Goal: Task Accomplishment & Management: Use online tool/utility

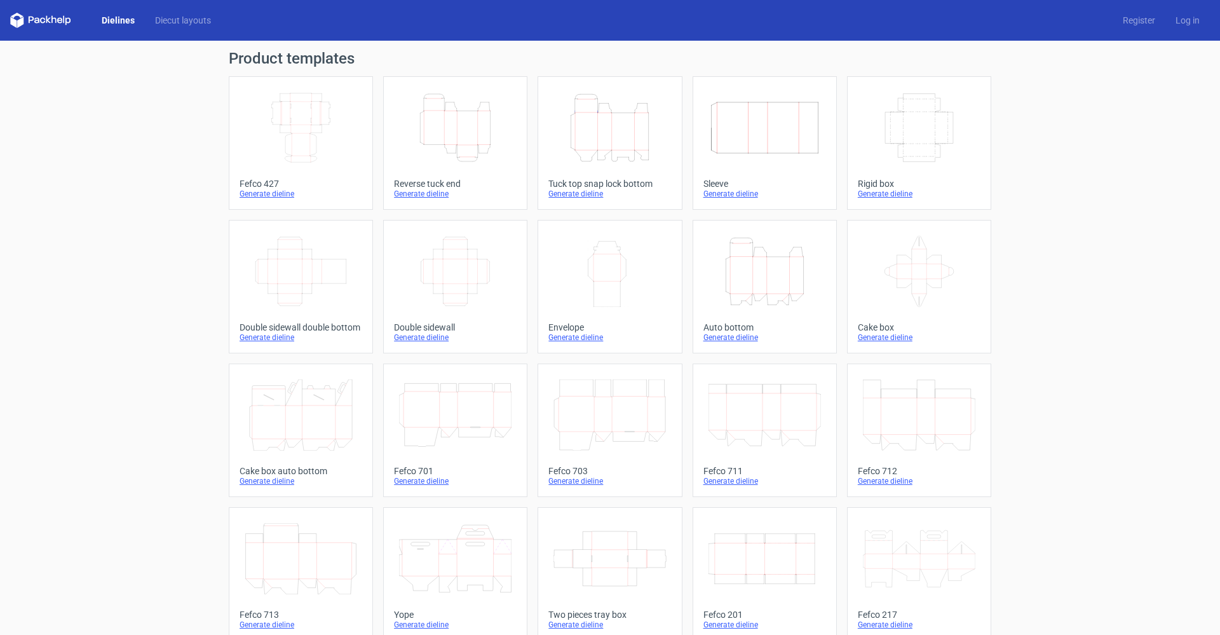
click at [574, 143] on icon "Height Depth Width" at bounding box center [609, 127] width 112 height 71
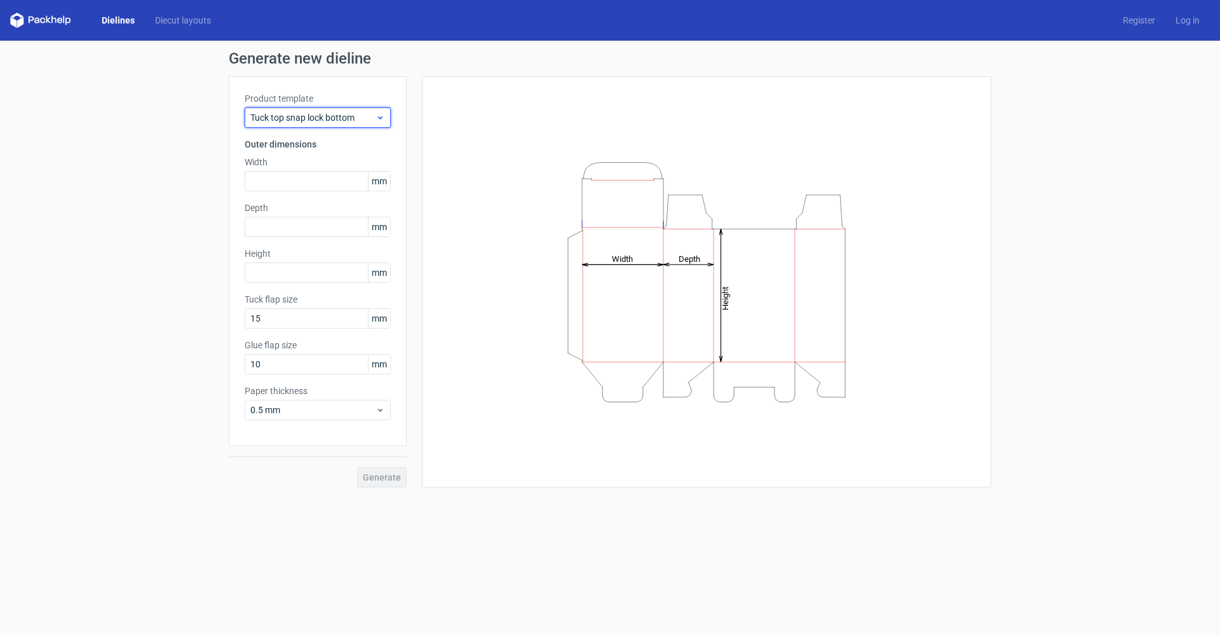
click at [297, 117] on span "Tuck top snap lock bottom" at bounding box center [312, 117] width 125 height 13
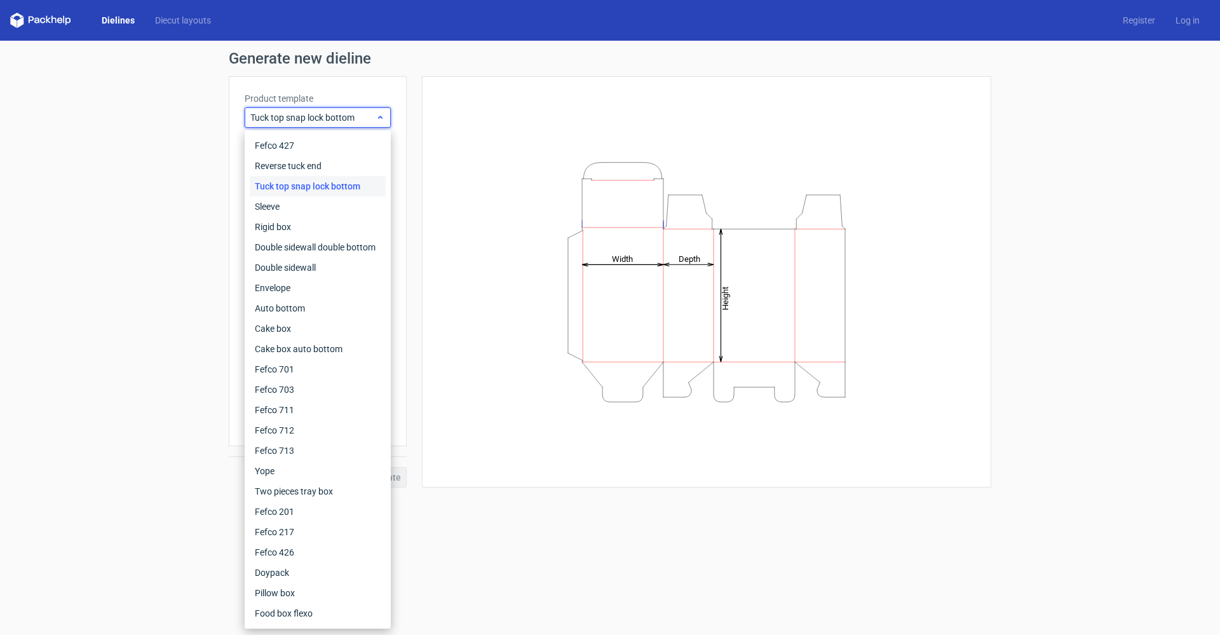
click at [299, 116] on span "Tuck top snap lock bottom" at bounding box center [312, 117] width 125 height 13
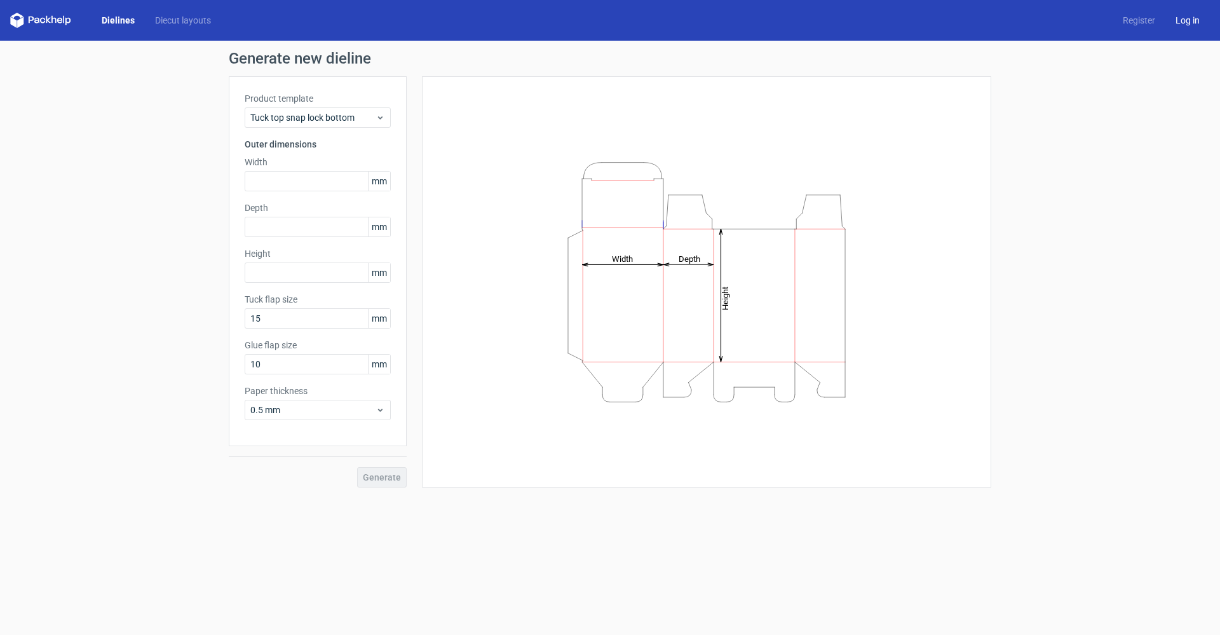
click at [574, 24] on link "Log in" at bounding box center [1187, 20] width 44 height 13
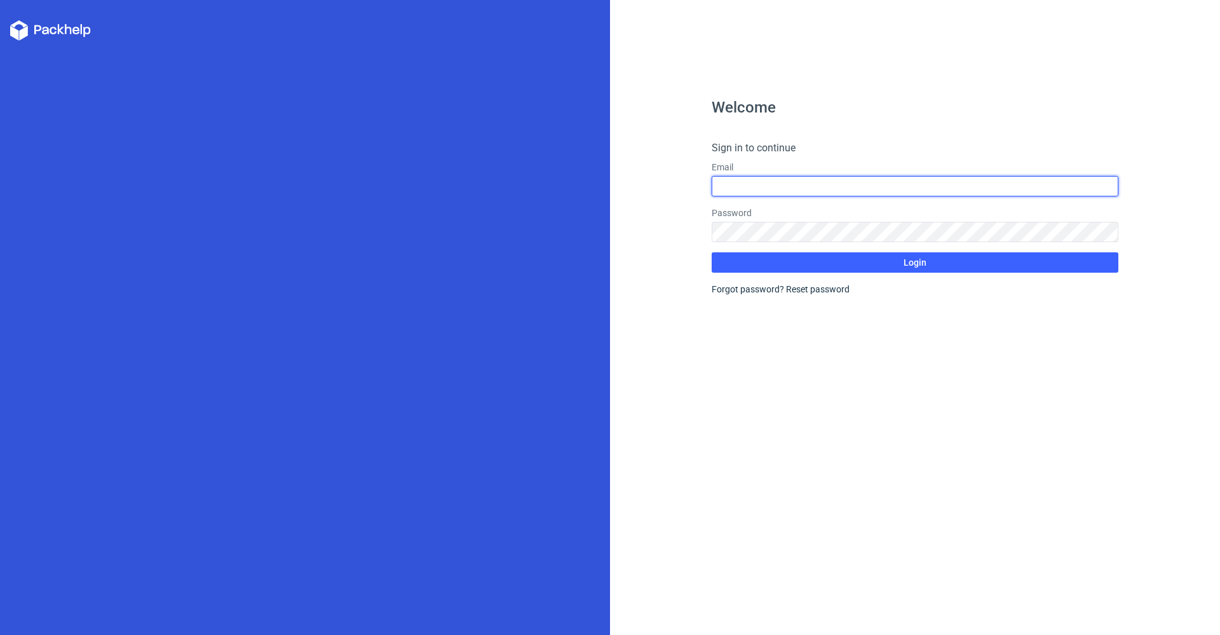
click at [574, 194] on input "text" at bounding box center [915, 186] width 407 height 20
click at [574, 440] on div "Welcome Sign in to continue Email Password Login Forgot password? Reset password" at bounding box center [915, 367] width 407 height 535
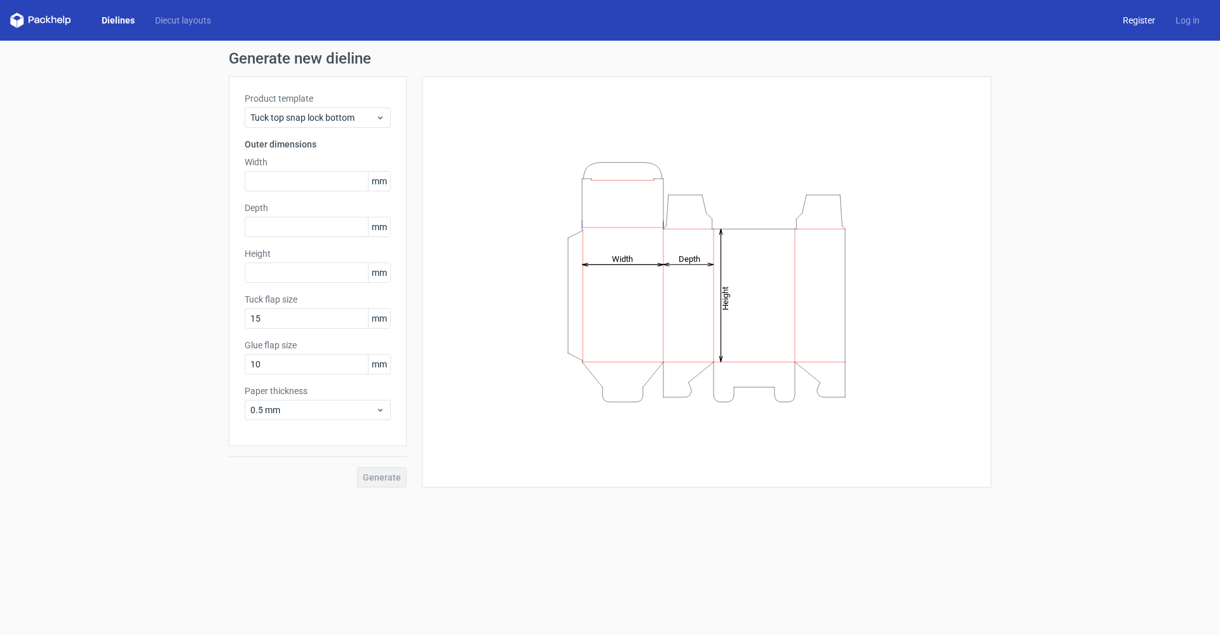
click at [574, 15] on link "Register" at bounding box center [1139, 20] width 53 height 13
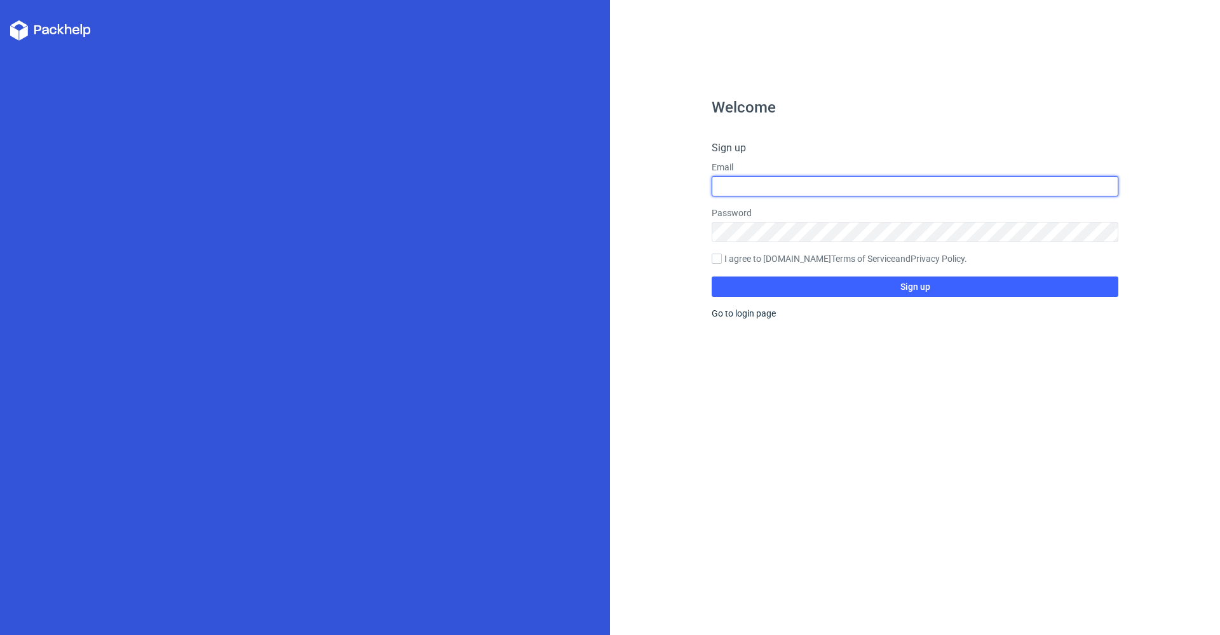
click at [574, 191] on input "text" at bounding box center [915, 186] width 407 height 20
type input "B"
type input "buinhat"
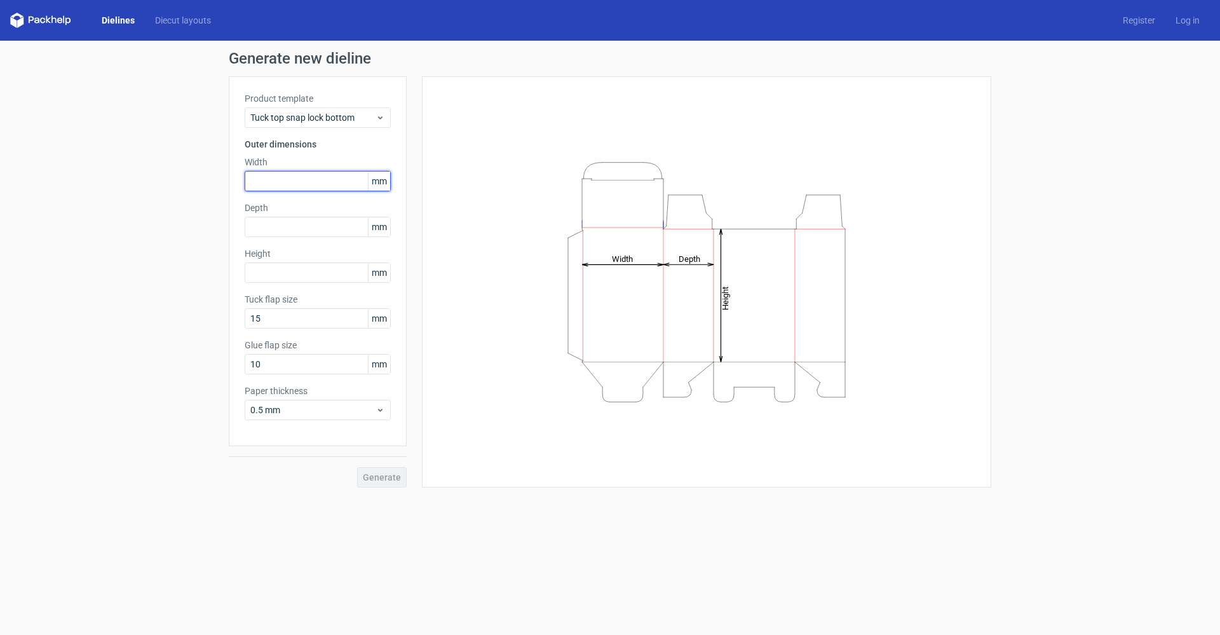
click at [294, 191] on input "text" at bounding box center [318, 181] width 146 height 20
click at [288, 182] on input "845" at bounding box center [318, 181] width 146 height 20
drag, startPoint x: 293, startPoint y: 182, endPoint x: 145, endPoint y: 159, distance: 149.9
click at [145, 159] on div "Generate new dieline Product template Tuck top snap lock bottom Outer dimension…" at bounding box center [610, 269] width 1220 height 457
click at [274, 188] on input "84" at bounding box center [318, 181] width 146 height 20
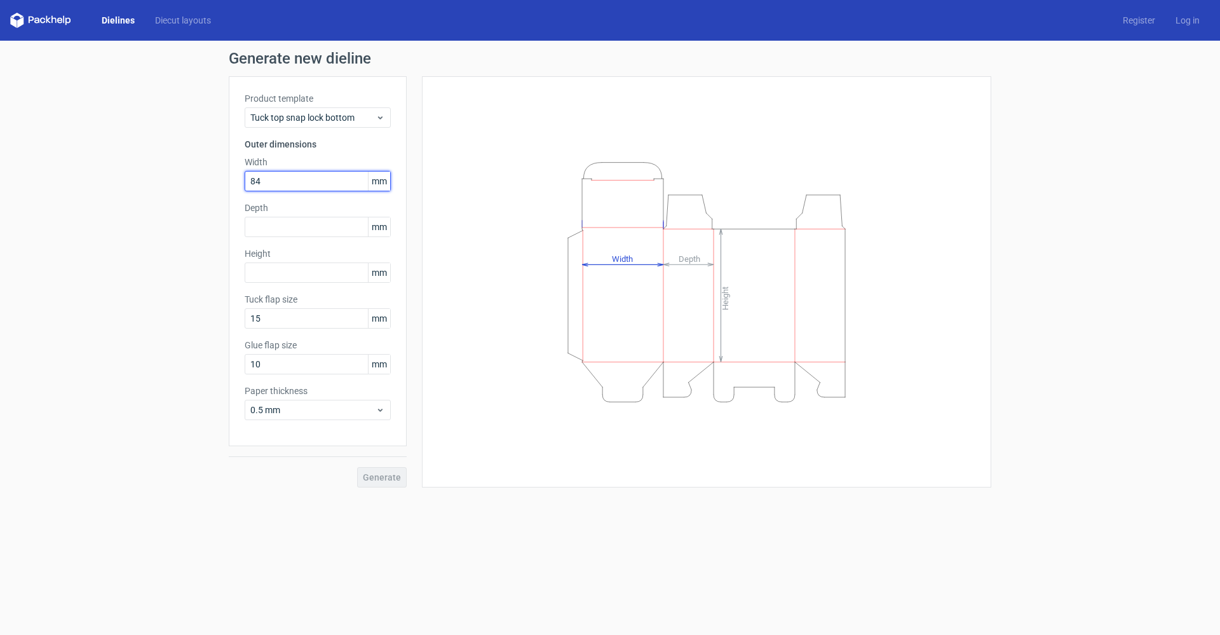
drag, startPoint x: 290, startPoint y: 187, endPoint x: 221, endPoint y: 179, distance: 69.1
click at [218, 179] on div "Generate new dieline Product template Tuck top snap lock bottom Outer dimension…" at bounding box center [610, 269] width 1220 height 457
type input "845"
click at [273, 222] on div "Product template Tuck top snap lock bottom Outer dimensions Width 845 mm Depth …" at bounding box center [318, 261] width 178 height 370
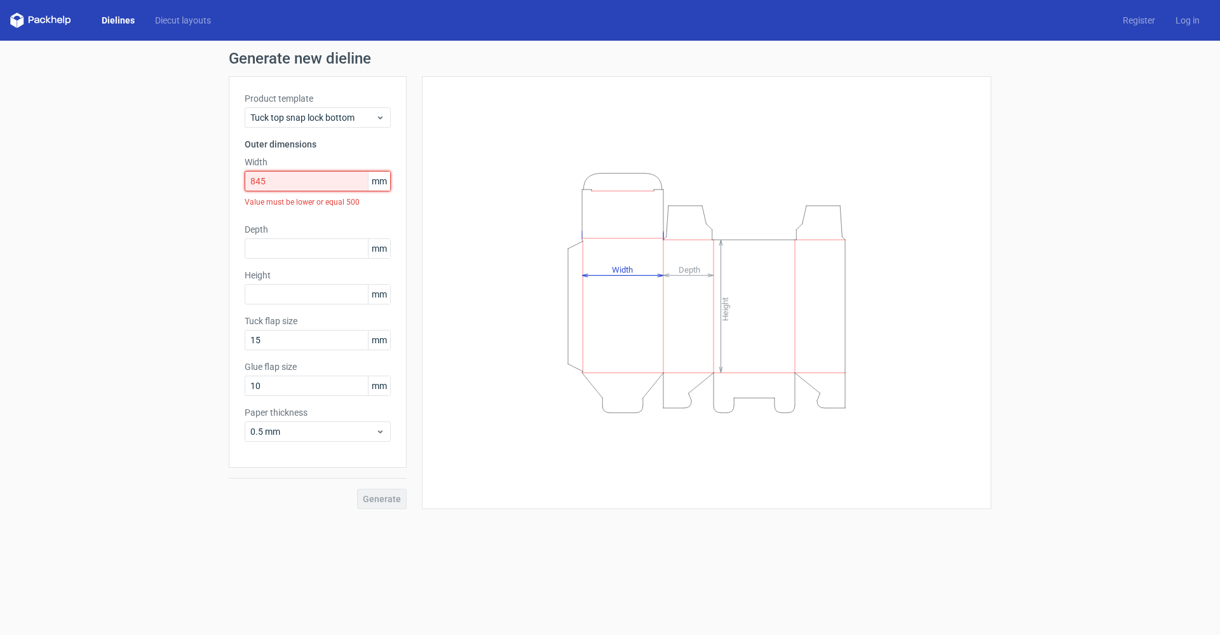
click at [290, 178] on input "845" at bounding box center [318, 181] width 146 height 20
drag, startPoint x: 266, startPoint y: 179, endPoint x: 248, endPoint y: 179, distance: 17.8
click at [248, 179] on input "845" at bounding box center [318, 181] width 146 height 20
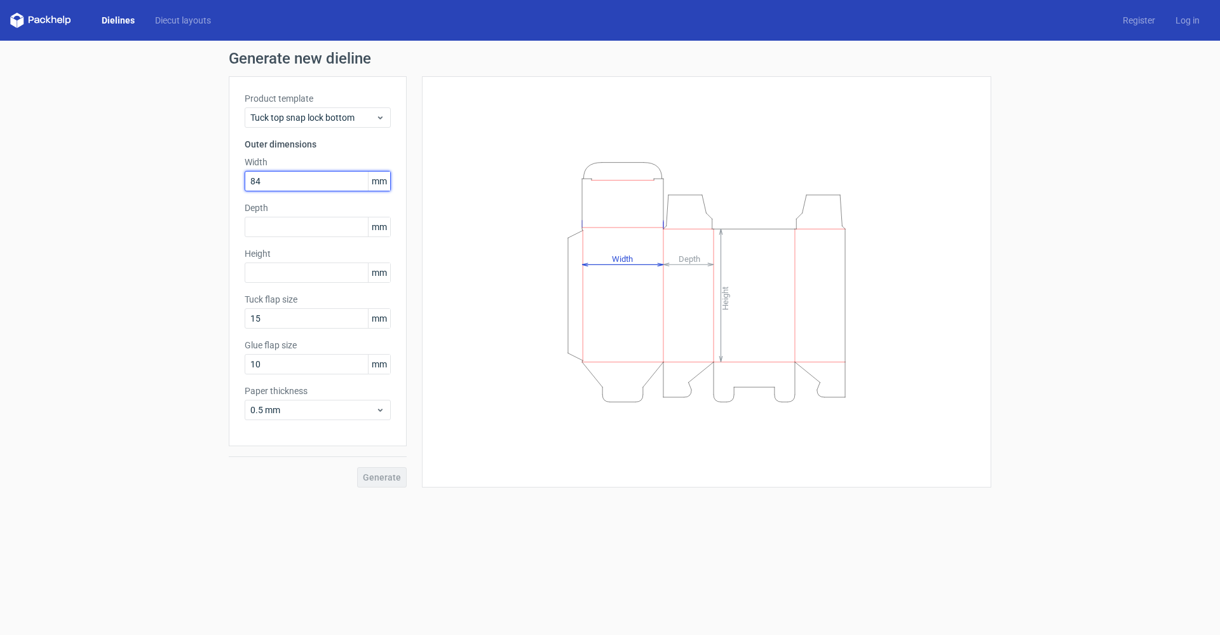
type input "845"
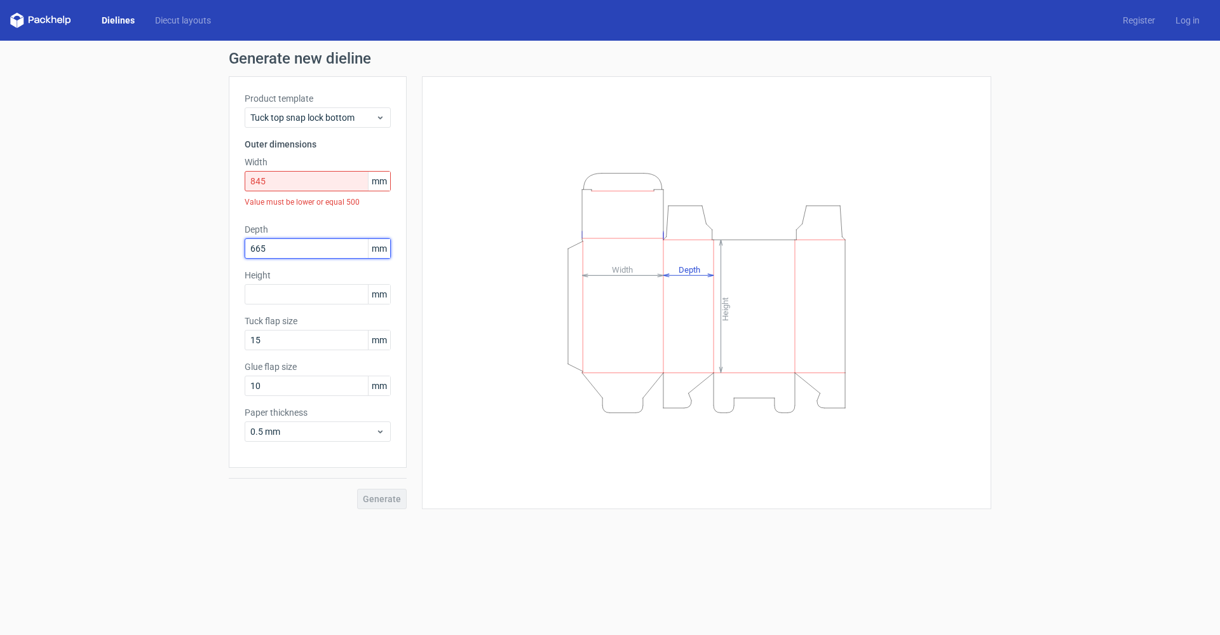
type input "665"
click at [306, 299] on div "Height mm" at bounding box center [318, 287] width 146 height 36
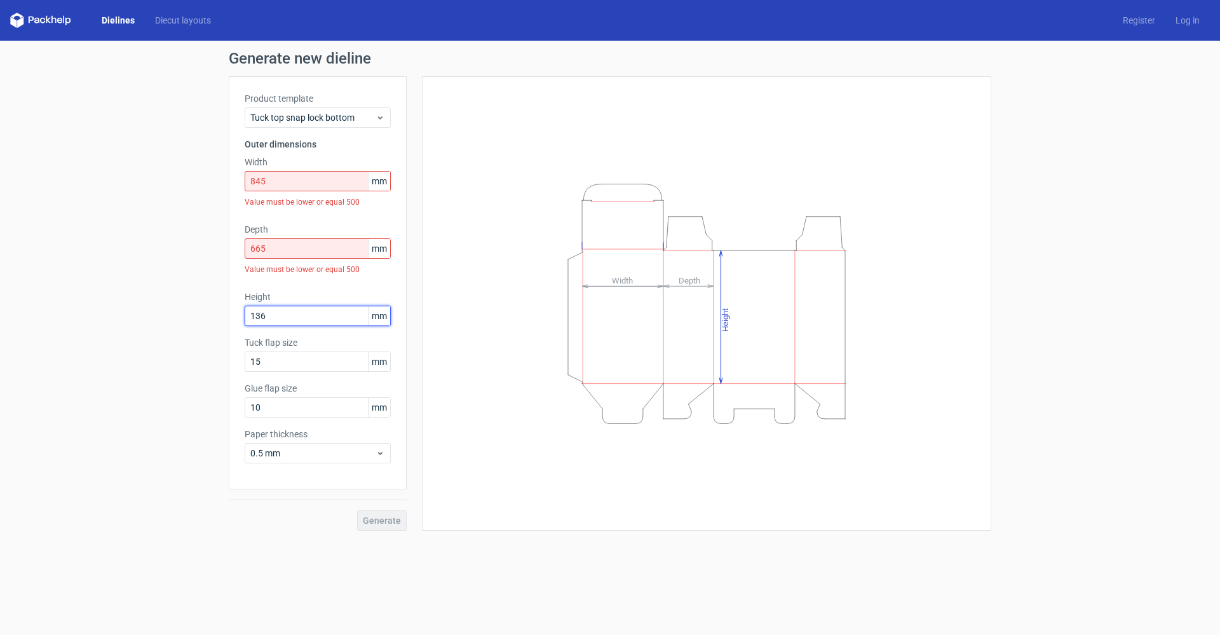
type input "136"
click at [269, 176] on input "845" at bounding box center [318, 181] width 146 height 20
click at [262, 183] on input "845" at bounding box center [318, 181] width 146 height 20
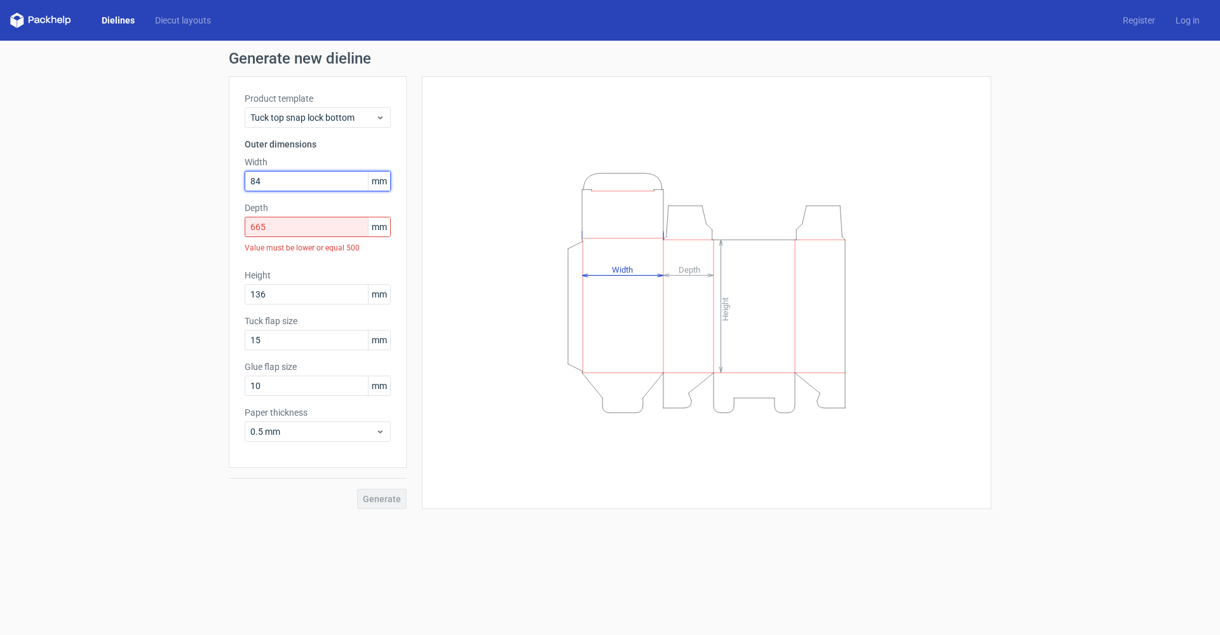
type input "8"
click at [276, 189] on input "text" at bounding box center [318, 181] width 146 height 20
click at [268, 184] on input "text" at bounding box center [318, 181] width 146 height 20
type input "85"
click at [288, 231] on input "665" at bounding box center [318, 227] width 146 height 20
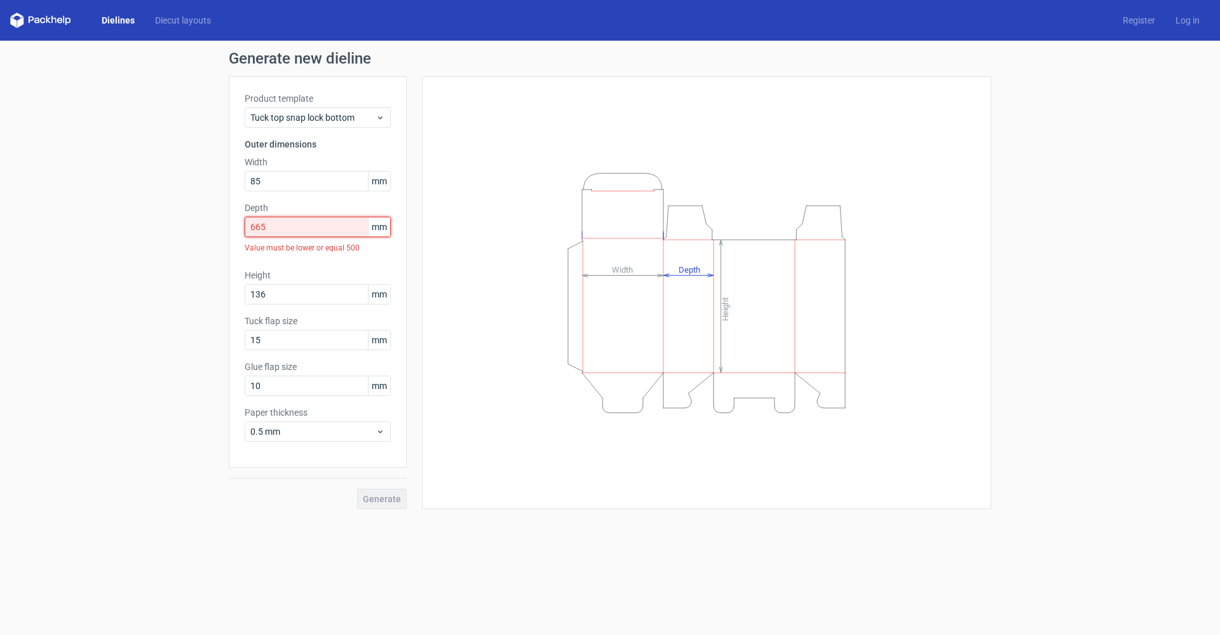
drag, startPoint x: 289, startPoint y: 228, endPoint x: 135, endPoint y: 241, distance: 154.3
click at [135, 241] on div "Generate new dieline Product template Tuck top snap lock bottom Outer dimension…" at bounding box center [610, 280] width 1220 height 478
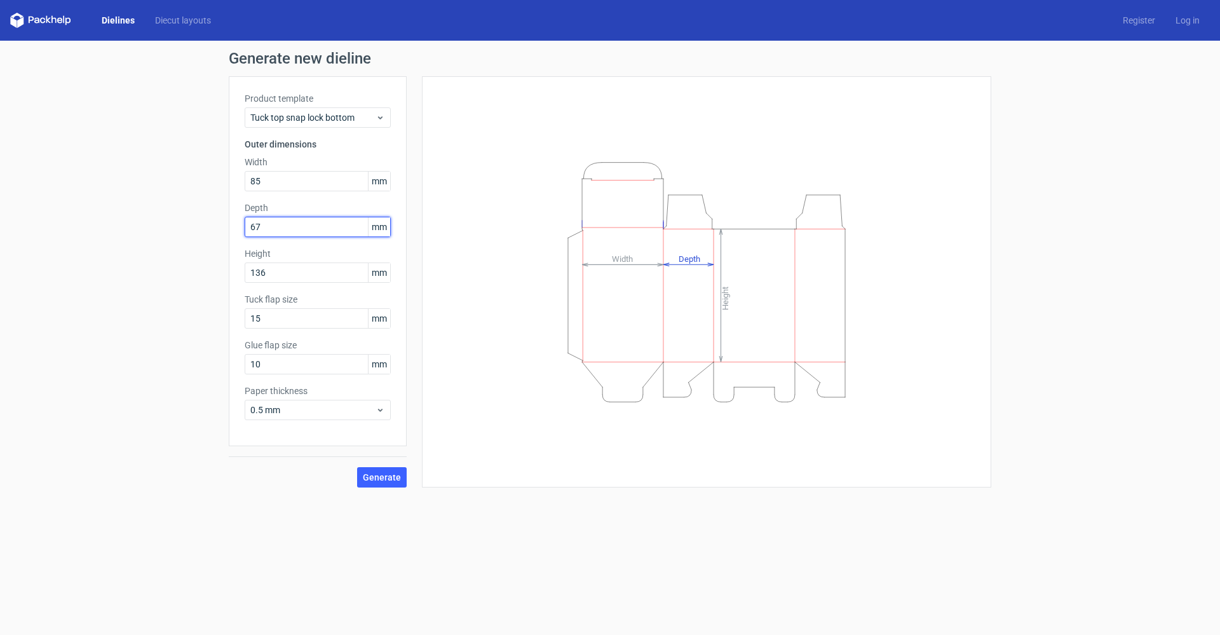
type input "67"
click at [357, 467] on button "Generate" at bounding box center [382, 477] width 50 height 20
